Goal: Task Accomplishment & Management: Manage account settings

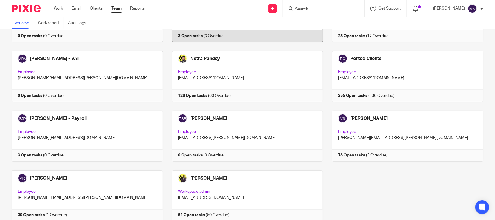
scroll to position [357, 0]
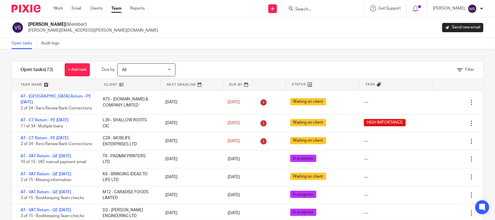
click at [309, 6] on form at bounding box center [325, 8] width 62 height 7
click at [312, 13] on div at bounding box center [323, 8] width 81 height 17
click at [264, 41] on div "Open tasks Audit logs" at bounding box center [247, 44] width 495 height 12
click at [303, 10] on input "Search" at bounding box center [320, 9] width 52 height 5
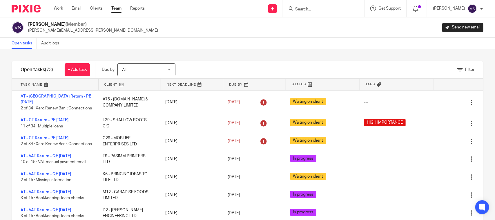
paste input "G19 - THE BRIGHT CONNECTIONS (CONTACT CENTRE) LTD"
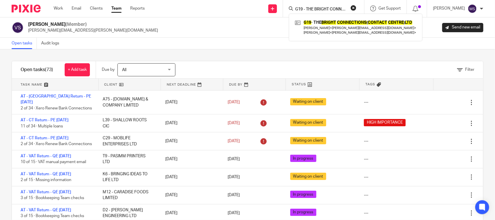
click at [336, 7] on input "G19 - THE BRIGHT CONNECTIONS (CONTACT CENTRE) LTD" at bounding box center [320, 9] width 52 height 5
paste input "F17 - SMART & MATURE CARE"
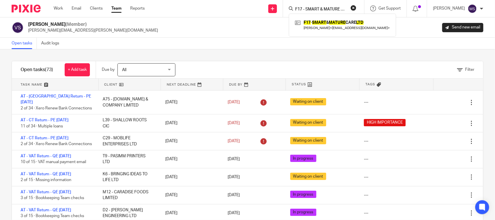
click at [324, 9] on input "F17 - SMART & MATURE CARE LTD" at bounding box center [320, 9] width 52 height 5
paste input "M40 - 7 MOUNTAINS PROPERTIES"
type input "M40 - 7 MOUNTAINS PROPERTIES LTD"
click at [240, 31] on div "Vaibhav Solanki (Member) vaibhav.solanki@confiancebizsol.com Send new email" at bounding box center [248, 27] width 472 height 12
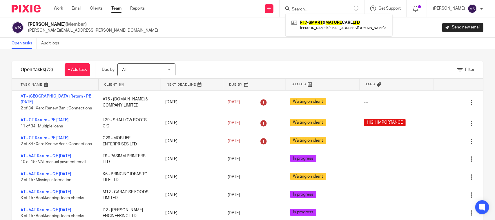
scroll to position [0, 0]
click at [320, 10] on input "Search" at bounding box center [320, 9] width 52 height 5
paste input "M40 - 7 MOUNTAINS PROPERTIES LTD"
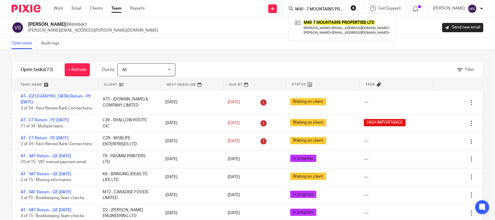
click at [320, 9] on input "M40 - 7 MOUNTAINS PROPERTIES LTD" at bounding box center [320, 9] width 52 height 5
paste input "A101 - BEYOND VISION TRANSITIONS C.I.C."
type input "A101 - BEYOND VISION TRANSITIONS C.I.C."
click at [314, 7] on input "A101 - BEYOND VISION TRANSITIONS C.I.C." at bounding box center [320, 9] width 52 height 5
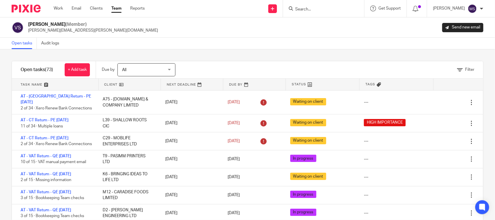
scroll to position [0, 0]
paste input "A101 - BEYOND VISION TRANSITIONS C.I.C."
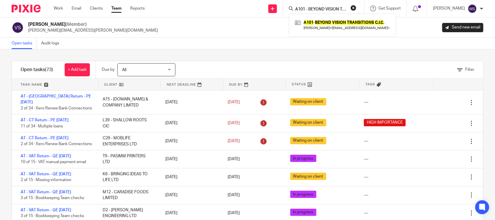
click at [321, 8] on input "A101 - BEYOND VISION TRANSITIONS C.I.C." at bounding box center [320, 9] width 52 height 5
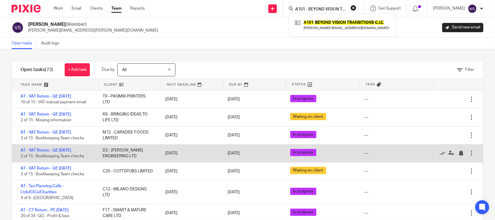
scroll to position [72, 0]
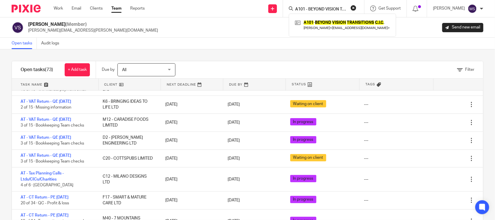
click at [328, 9] on input "A101 - BEYOND VISION TRANSITIONS C.I.C." at bounding box center [320, 9] width 52 height 5
paste input "N17 - JJ HMO ESTATE LTD"
type input "N17 - JJ HMO ESTATE LTD"
click at [264, 28] on div "Vaibhav Solanki (Member) vaibhav.solanki@confiancebizsol.com Send new email" at bounding box center [248, 27] width 472 height 12
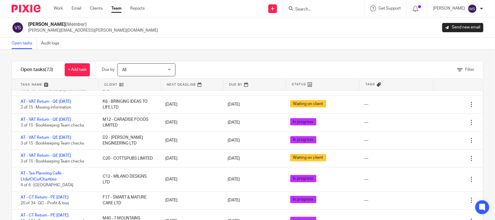
click at [311, 9] on input "Search" at bounding box center [320, 9] width 52 height 5
paste input "N17 - JJ HMO ESTATE LTD"
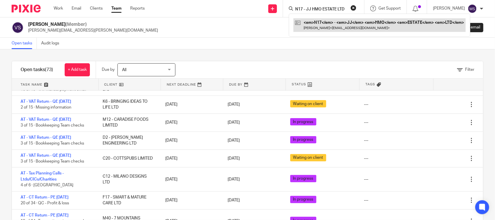
type input "N17 - JJ HMO ESTATE LTD"
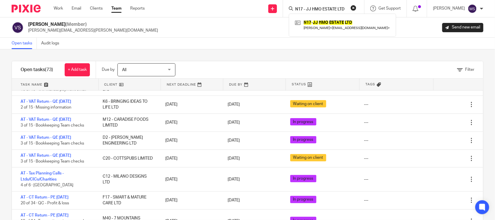
click at [305, 11] on input "N17 - JJ HMO ESTATE LTD" at bounding box center [320, 9] width 52 height 5
click at [208, 39] on div "Open tasks Audit logs" at bounding box center [247, 44] width 495 height 12
click at [308, 11] on input "Search" at bounding box center [320, 9] width 52 height 5
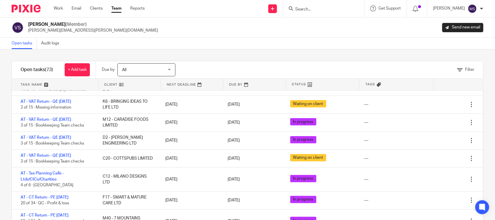
paste input "A114 - PLUSONETESTATES LTD"
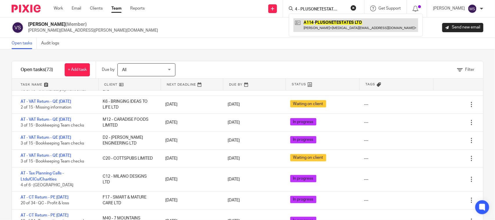
type input "A114 - PLUSONETESTATES LTD"
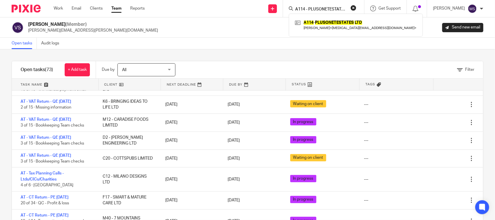
click at [330, 8] on input "A114 - PLUSONETESTATES LTD" at bounding box center [320, 9] width 52 height 5
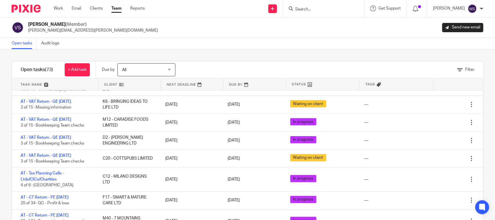
click at [314, 12] on form at bounding box center [325, 8] width 62 height 7
click at [313, 8] on input "Search" at bounding box center [320, 9] width 52 height 5
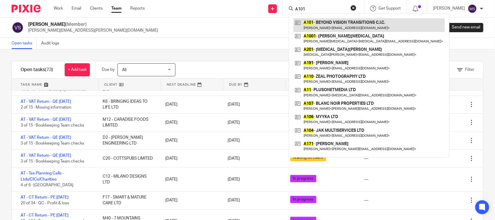
type input "A101"
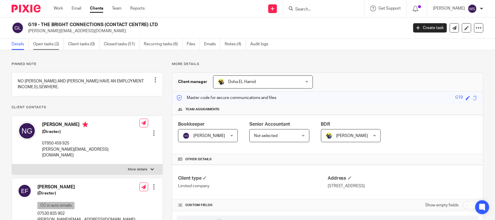
click at [51, 43] on link "Open tasks (2)" at bounding box center [48, 44] width 31 height 11
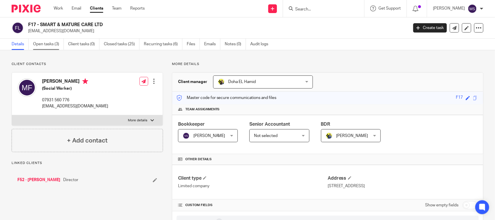
click at [51, 45] on link "Open tasks (3)" at bounding box center [48, 44] width 31 height 11
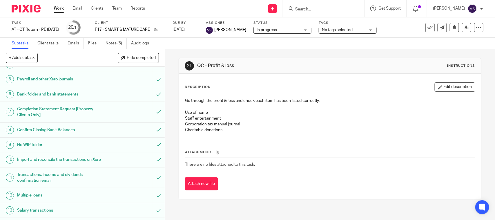
scroll to position [72, 0]
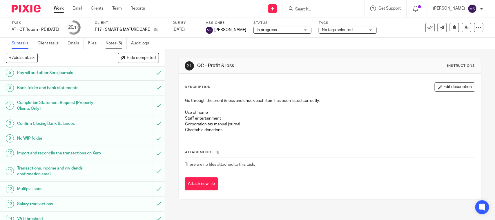
click at [113, 44] on link "Notes (5)" at bounding box center [116, 43] width 21 height 11
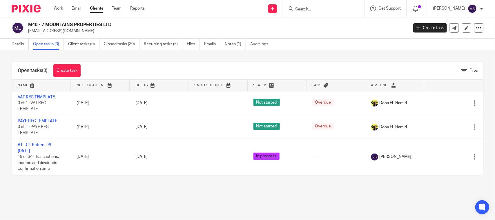
click at [325, 34] on div "M40 - 7 MOUNTAINS PROPERTIES LTD [EMAIL_ADDRESS][DOMAIN_NAME] Create task Updat…" at bounding box center [247, 27] width 495 height 21
click at [305, 26] on h2 "M40 - 7 MOUNTAINS PROPERTIES LTD" at bounding box center [178, 25] width 301 height 6
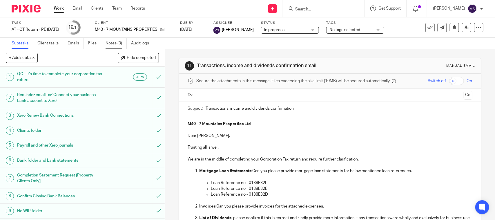
click at [115, 45] on link "Notes (3)" at bounding box center [116, 43] width 21 height 11
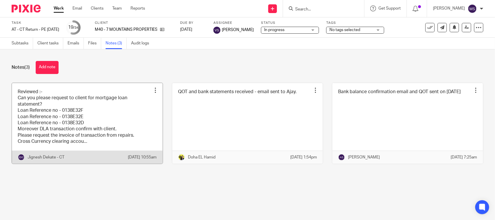
click at [80, 109] on link at bounding box center [87, 123] width 151 height 81
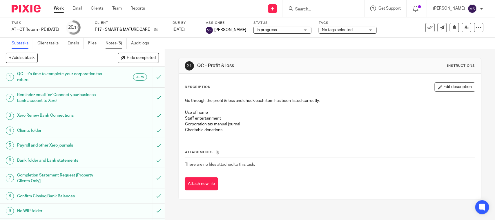
click at [115, 44] on link "Notes (5)" at bounding box center [116, 43] width 21 height 11
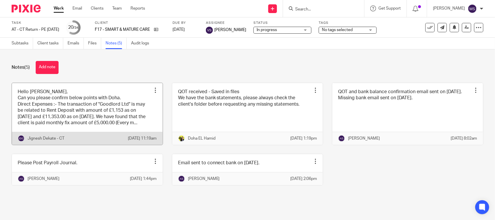
click at [108, 115] on link at bounding box center [87, 114] width 151 height 62
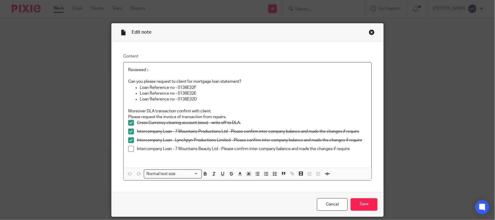
click at [369, 31] on div "Close this dialog window" at bounding box center [372, 32] width 6 height 6
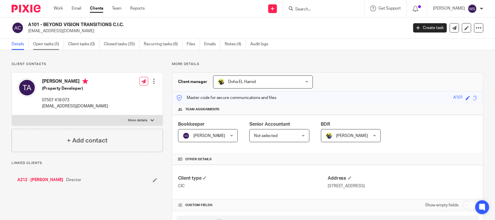
click at [41, 42] on link "Open tasks (5)" at bounding box center [48, 44] width 31 height 11
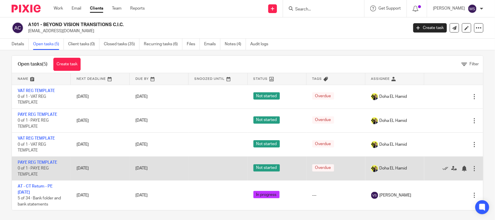
scroll to position [8, 0]
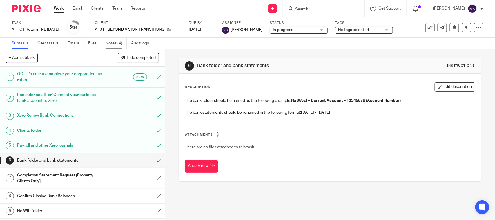
click at [109, 43] on link "Notes (4)" at bounding box center [116, 43] width 21 height 11
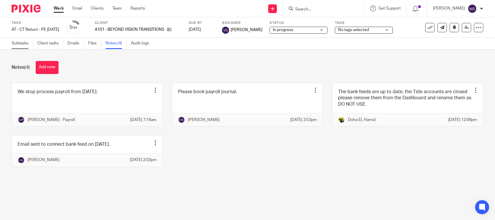
click at [28, 42] on link "Subtasks" at bounding box center [22, 43] width 21 height 11
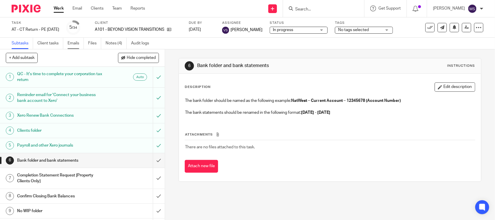
click at [72, 41] on link "Emails" at bounding box center [76, 43] width 16 height 11
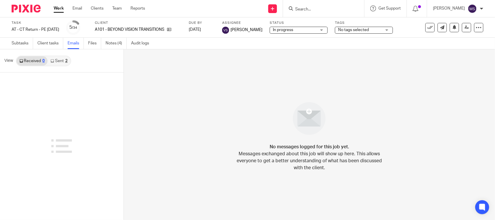
click at [59, 61] on link "Sent 2" at bounding box center [59, 60] width 23 height 9
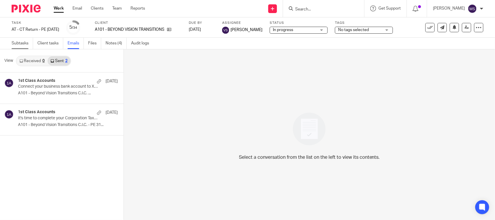
click at [21, 42] on link "Subtasks" at bounding box center [22, 43] width 21 height 11
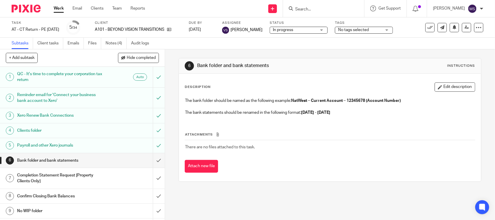
click at [231, 47] on div "Subtasks Client tasks Emails Files Notes (4) Audit logs" at bounding box center [247, 44] width 495 height 12
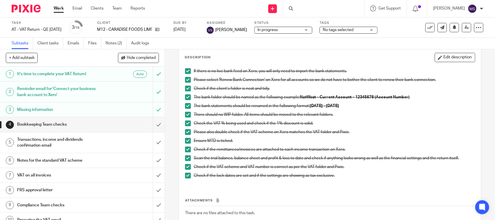
scroll to position [66, 0]
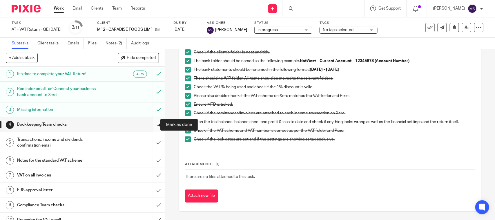
click at [150, 122] on input "submit" at bounding box center [82, 124] width 165 height 14
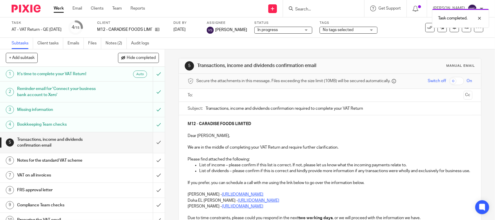
click at [151, 141] on input "submit" at bounding box center [82, 142] width 165 height 21
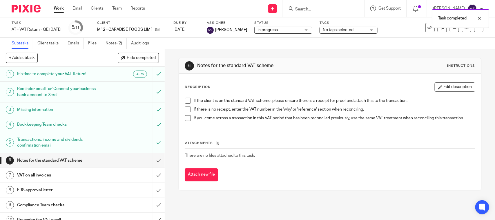
click at [185, 101] on span at bounding box center [188, 101] width 6 height 6
click at [185, 108] on span at bounding box center [188, 109] width 6 height 6
click at [186, 116] on span at bounding box center [188, 118] width 6 height 6
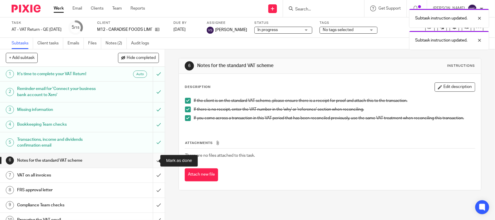
click at [151, 158] on input "submit" at bounding box center [82, 160] width 165 height 14
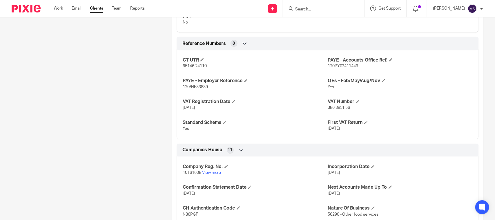
scroll to position [435, 0]
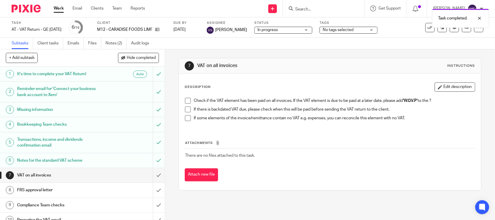
click at [185, 100] on span at bounding box center [188, 101] width 6 height 6
click at [186, 110] on span at bounding box center [188, 109] width 6 height 6
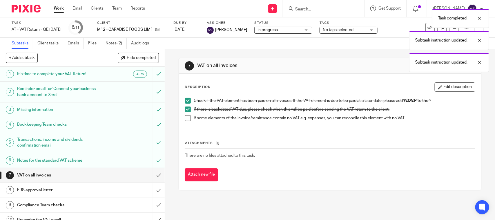
click at [186, 116] on span at bounding box center [188, 118] width 6 height 6
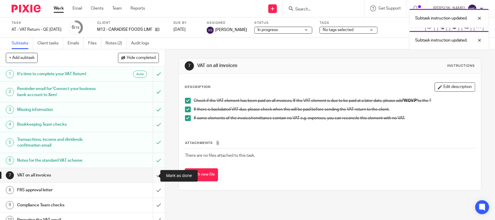
click at [150, 174] on input "submit" at bounding box center [82, 175] width 165 height 14
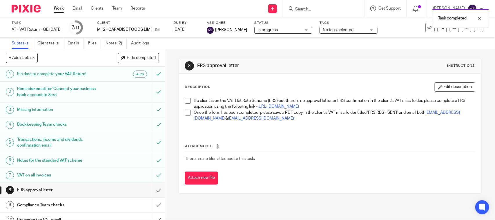
click at [185, 103] on span at bounding box center [188, 101] width 6 height 6
click at [187, 115] on span at bounding box center [188, 113] width 6 height 6
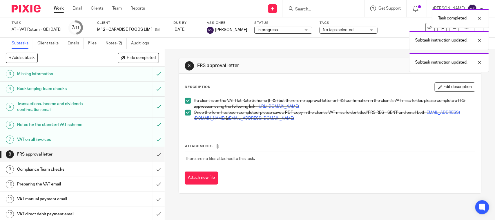
scroll to position [72, 0]
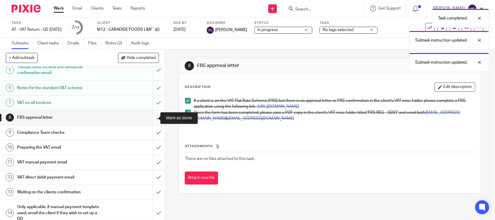
click at [151, 118] on input "submit" at bounding box center [82, 117] width 165 height 14
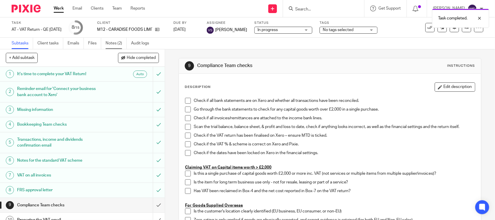
click at [117, 44] on link "Notes (2)" at bounding box center [116, 43] width 21 height 11
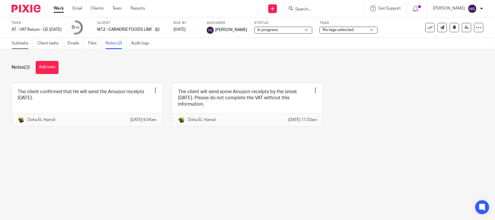
click at [20, 43] on link "Subtasks" at bounding box center [22, 43] width 21 height 11
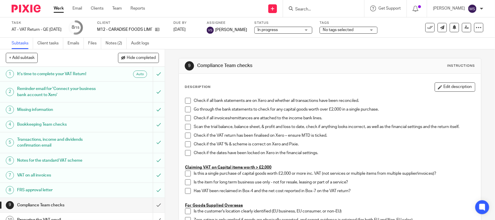
click at [312, 28] on div "In progress In progress" at bounding box center [283, 30] width 58 height 7
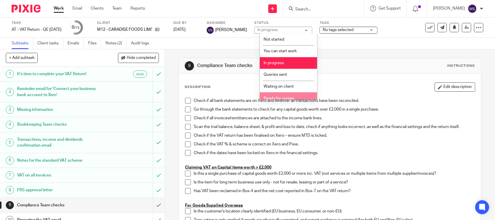
click at [292, 100] on p "Check if all bank statements are on Xero and whether all transactions have been…" at bounding box center [334, 101] width 281 height 6
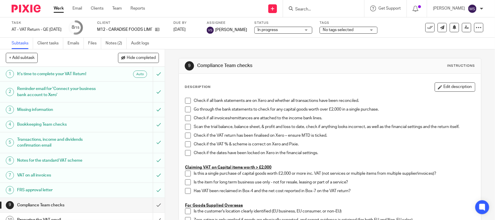
click at [312, 27] on div "In progress In progress" at bounding box center [283, 30] width 58 height 7
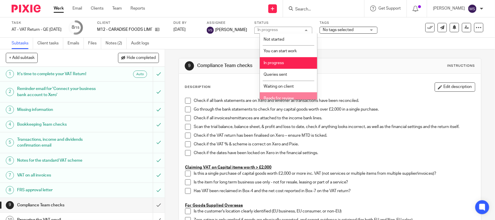
click at [286, 93] on li "Ready for review" at bounding box center [288, 98] width 57 height 12
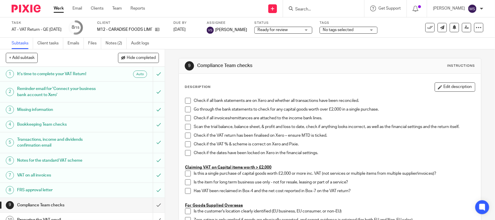
click at [464, 28] on icon at bounding box center [466, 27] width 4 height 4
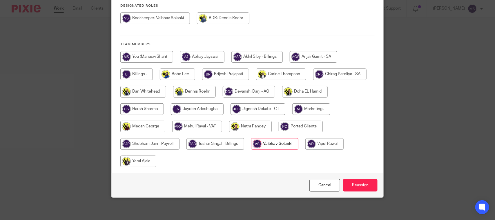
scroll to position [76, 0]
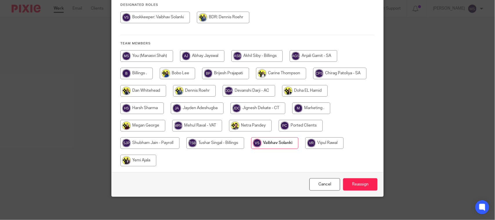
click at [186, 125] on input "radio" at bounding box center [197, 126] width 50 height 12
radio input "true"
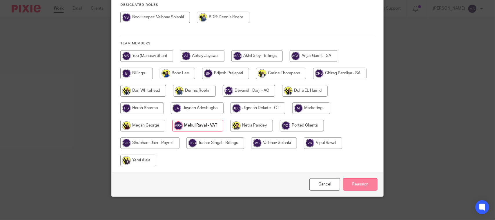
click at [354, 186] on input "Reassign" at bounding box center [360, 184] width 34 height 12
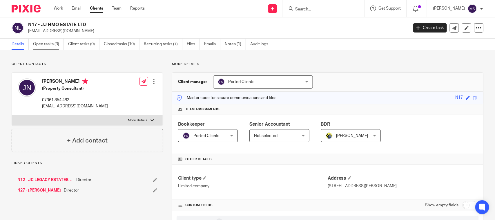
click at [54, 44] on link "Open tasks (3)" at bounding box center [48, 44] width 31 height 11
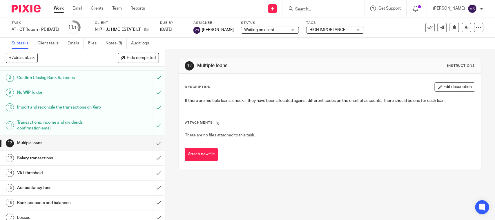
scroll to position [145, 0]
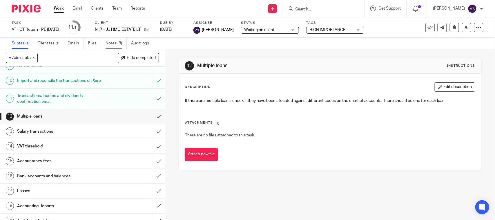
click at [119, 42] on link "Notes (8)" at bounding box center [116, 43] width 21 height 11
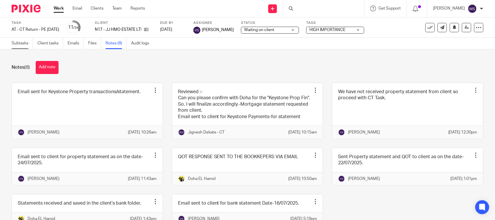
click at [22, 44] on link "Subtasks" at bounding box center [22, 43] width 21 height 11
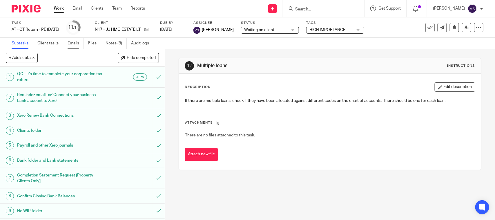
click at [70, 44] on link "Emails" at bounding box center [76, 43] width 16 height 11
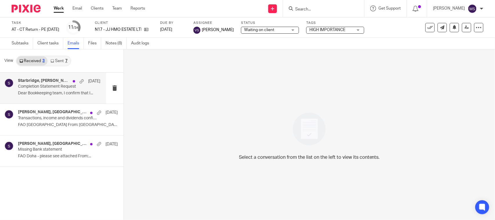
click at [45, 85] on p "Completion Statement Request" at bounding box center [51, 86] width 66 height 5
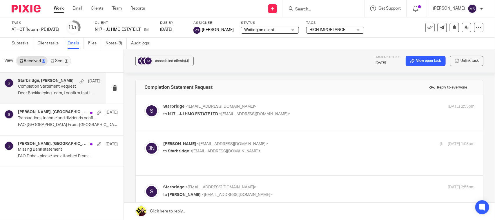
click at [193, 113] on span "N17 - JJ HMO ESTATE LTD" at bounding box center [193, 114] width 50 height 4
checkbox input "true"
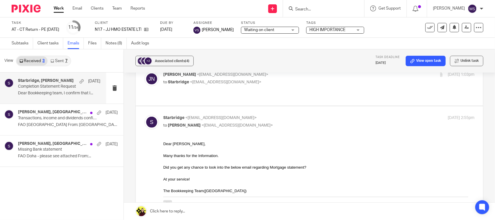
scroll to position [156, 0]
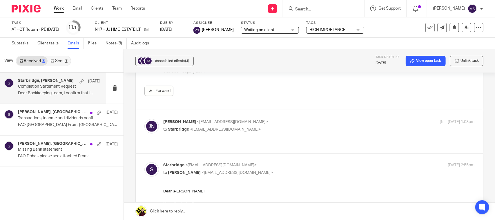
click at [194, 129] on span "<info@starbridge.uk>" at bounding box center [225, 129] width 71 height 4
checkbox input "true"
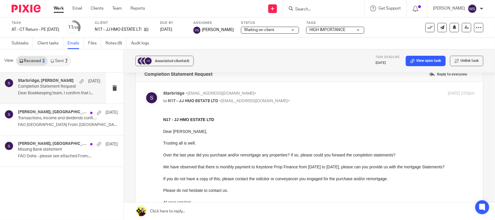
scroll to position [11, 0]
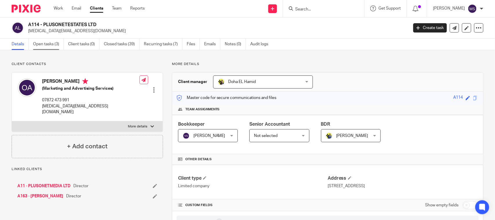
click at [51, 45] on link "Open tasks (3)" at bounding box center [48, 44] width 31 height 11
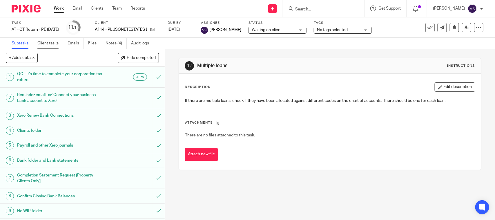
click at [56, 40] on link "Client tasks" at bounding box center [50, 43] width 26 height 11
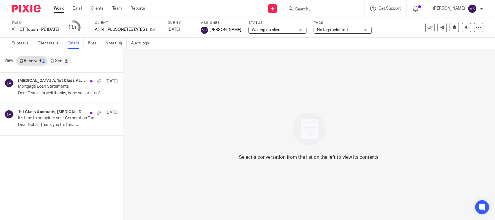
click at [115, 42] on link "Notes (4)" at bounding box center [116, 43] width 21 height 11
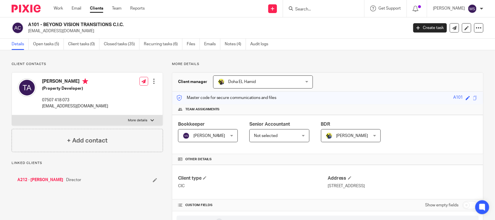
click at [221, 21] on div "A101 - BEYOND VISION TRANSITIONS C.I.C. [EMAIL_ADDRESS][DOMAIN_NAME] Create tas…" at bounding box center [247, 27] width 495 height 21
click at [50, 42] on link "Open tasks (5)" at bounding box center [48, 44] width 31 height 11
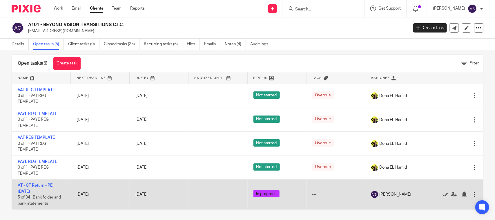
scroll to position [8, 0]
